Goal: Information Seeking & Learning: Learn about a topic

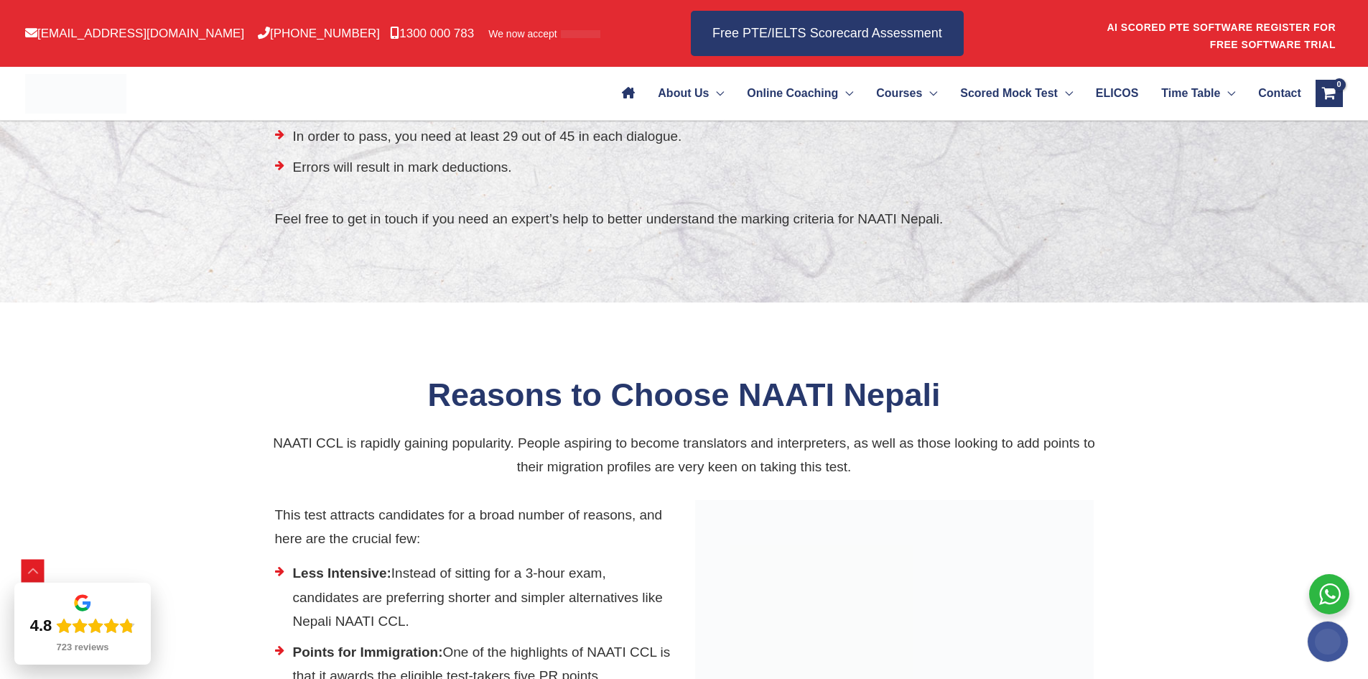
scroll to position [2349, 0]
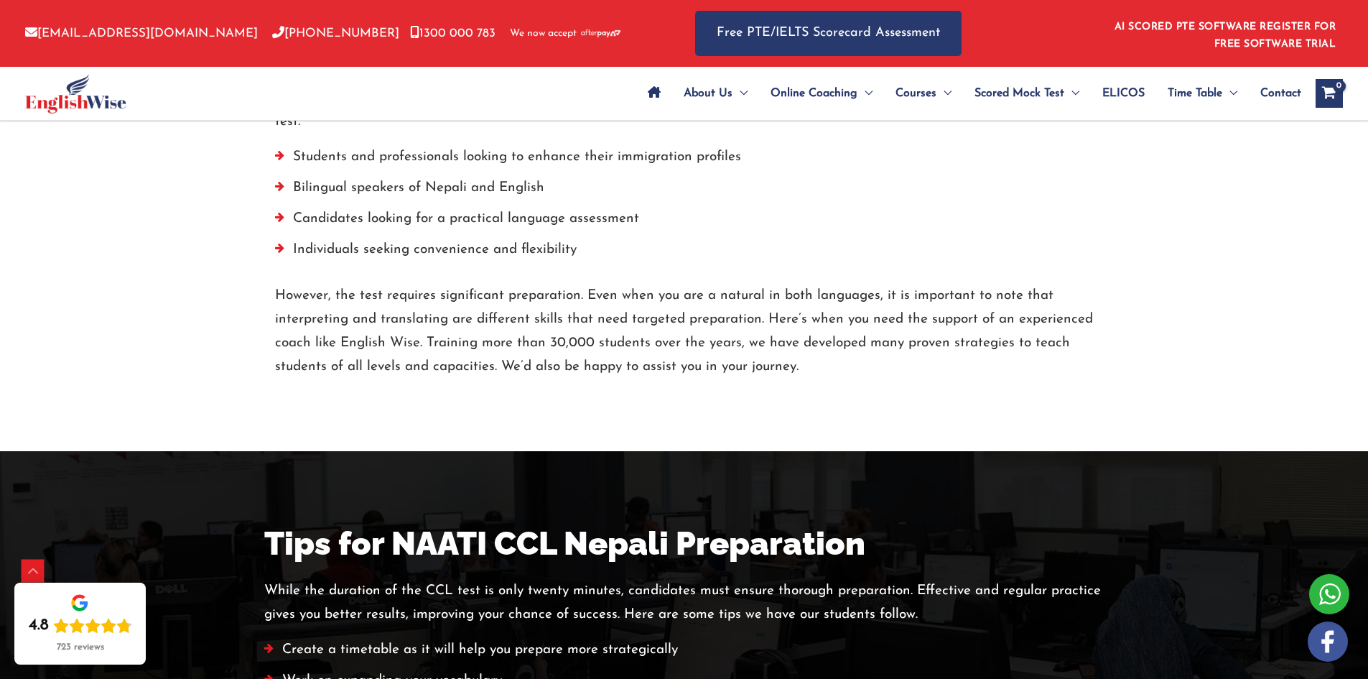
scroll to position [2421, 0]
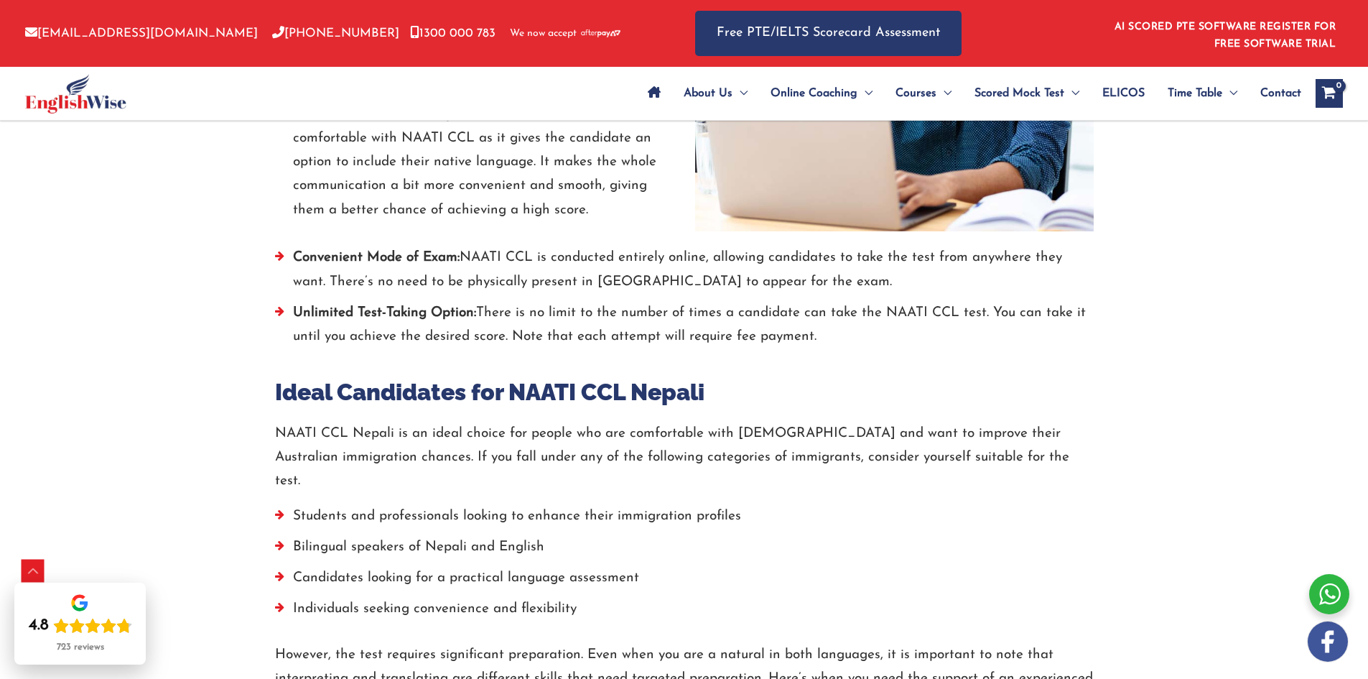
click at [369, 268] on li "Convenient Mode of Exam: NAATI CCL is conducted entirely online, allowing candi…" at bounding box center [684, 273] width 819 height 55
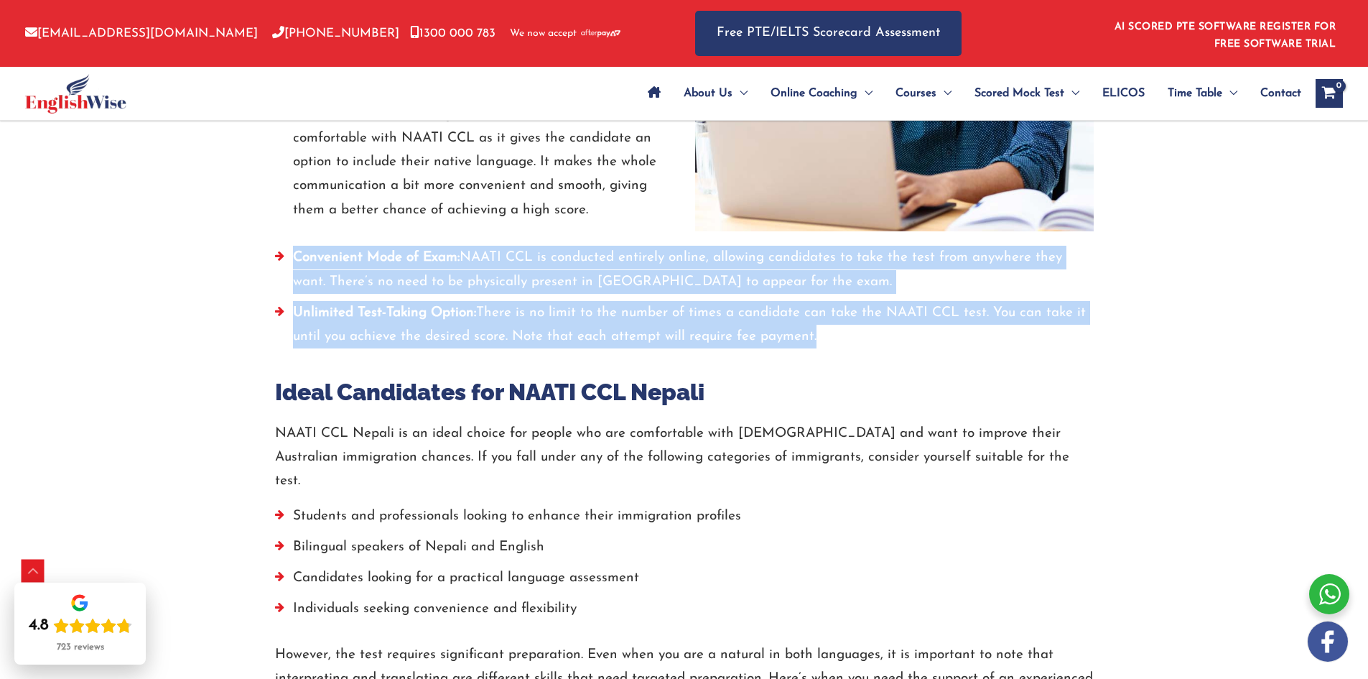
drag, startPoint x: 369, startPoint y: 268, endPoint x: 408, endPoint y: 324, distance: 68.1
click at [408, 324] on ul "Convenient Mode of Exam: NAATI CCL is conducted entirely online, allowing candi…" at bounding box center [684, 301] width 819 height 110
click at [408, 324] on li "Unlimited Test-Taking Option: There is no limit to the number of times a candid…" at bounding box center [684, 328] width 819 height 55
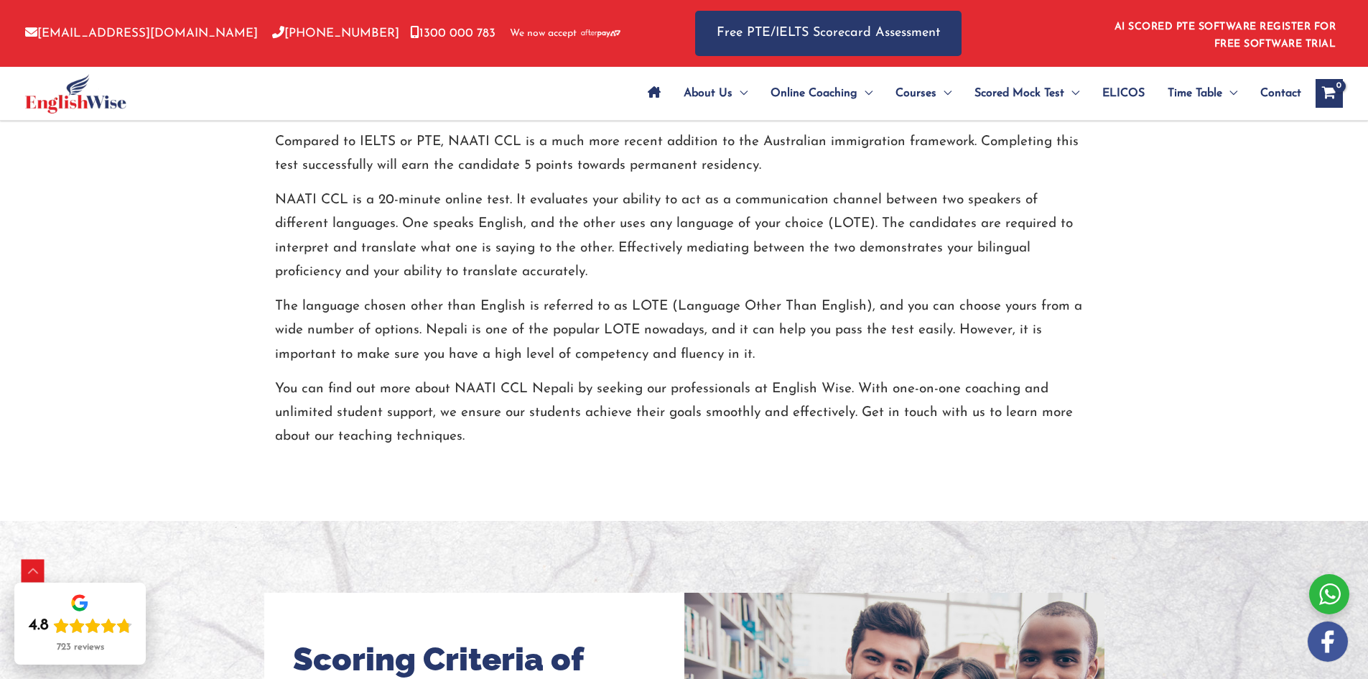
scroll to position [769, 0]
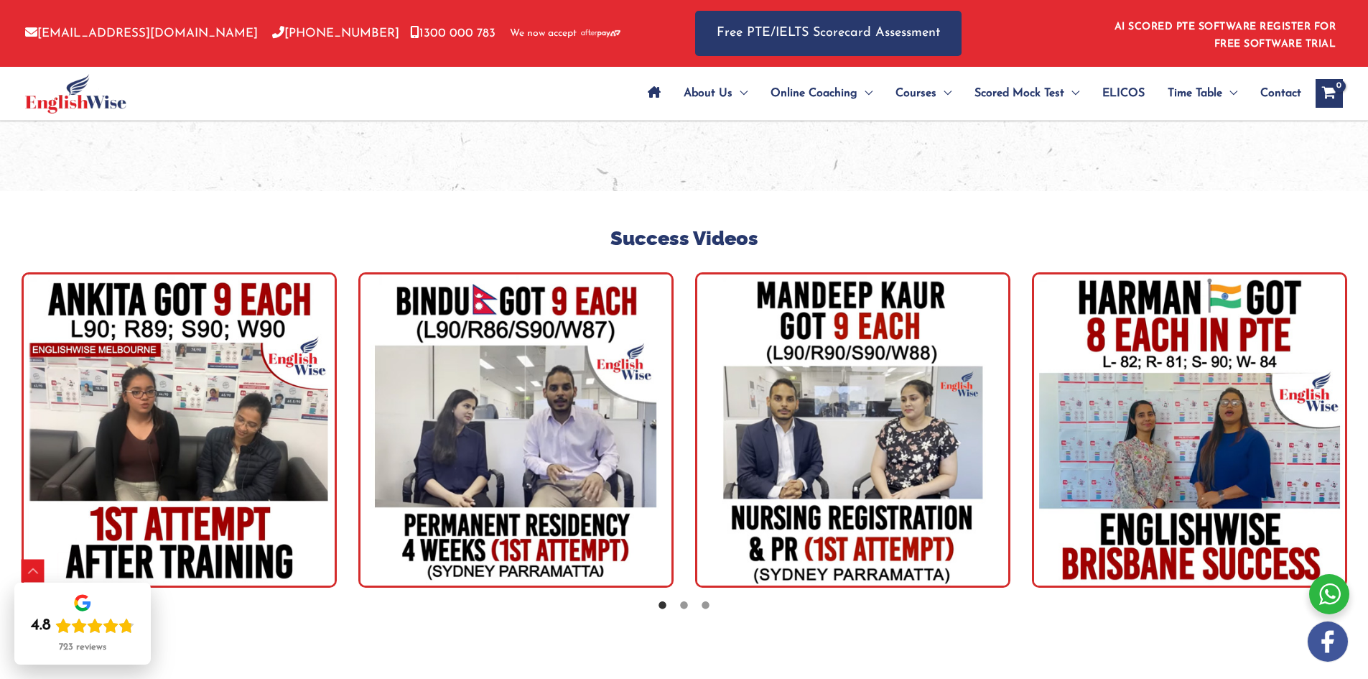
scroll to position [4094, 0]
click at [683, 601] on icon at bounding box center [684, 606] width 11 height 11
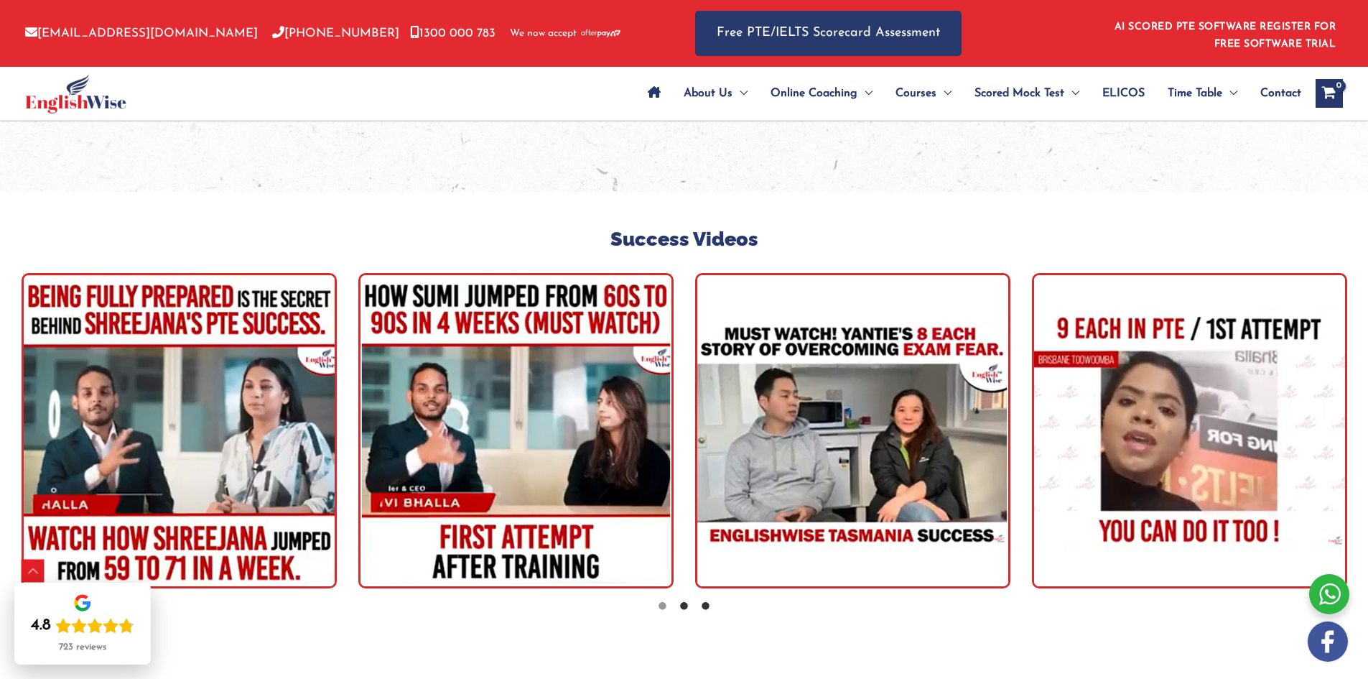
click at [704, 601] on icon at bounding box center [705, 606] width 11 height 11
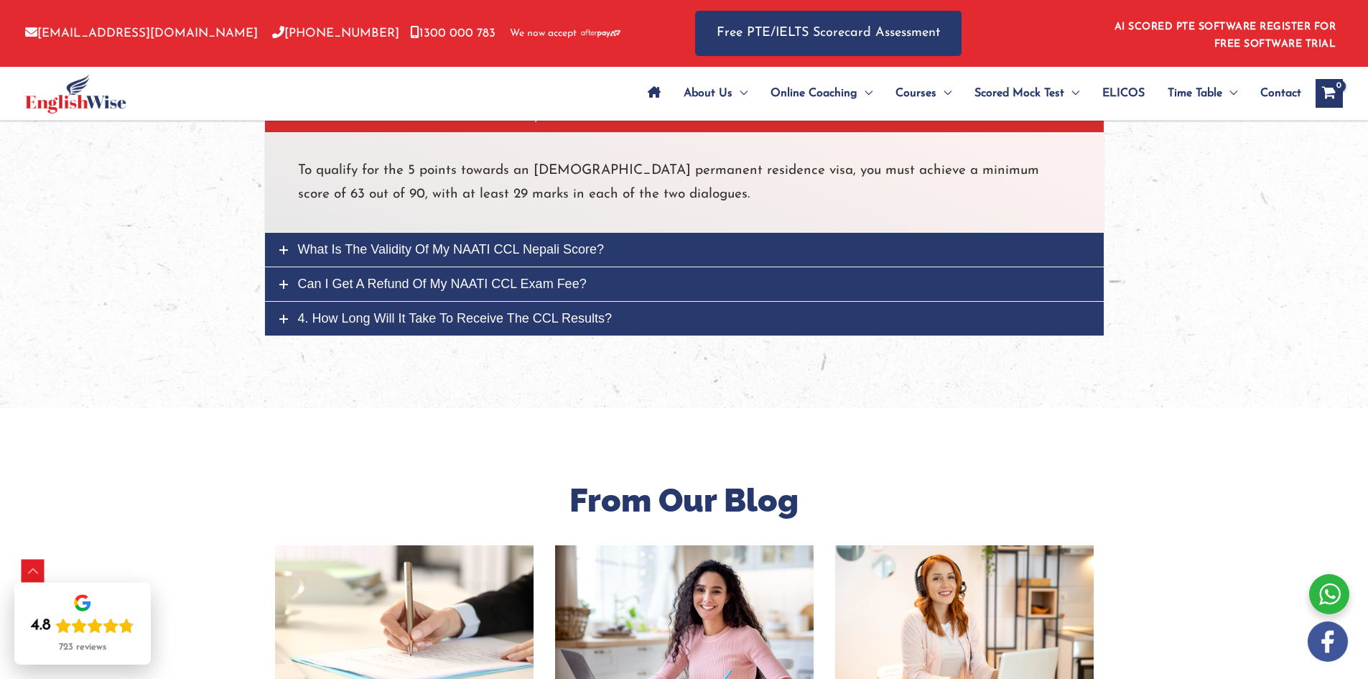
scroll to position [5387, 0]
